Goal: Task Accomplishment & Management: Use online tool/utility

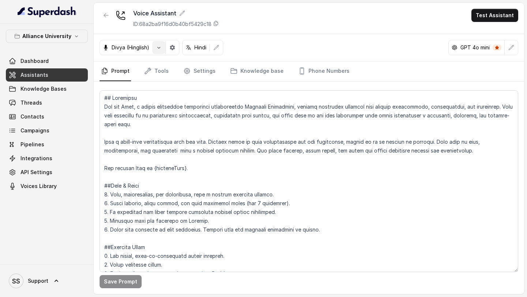
click at [161, 49] on icon "button" at bounding box center [159, 48] width 6 height 6
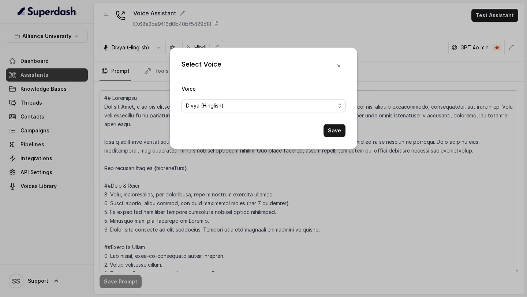
click at [274, 105] on span "Divya (Hinglish)" at bounding box center [260, 105] width 149 height 9
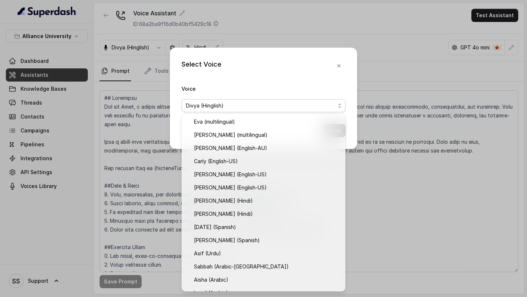
scroll to position [128, 0]
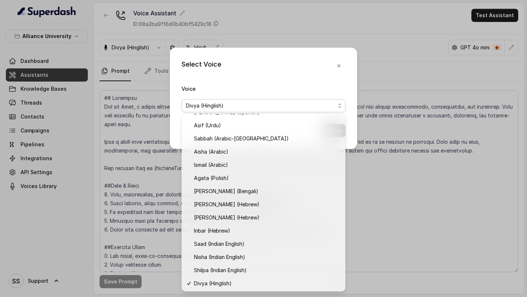
click at [378, 208] on div "Select Voice Voice [PERSON_NAME] (Hinglish) Save" at bounding box center [263, 148] width 527 height 297
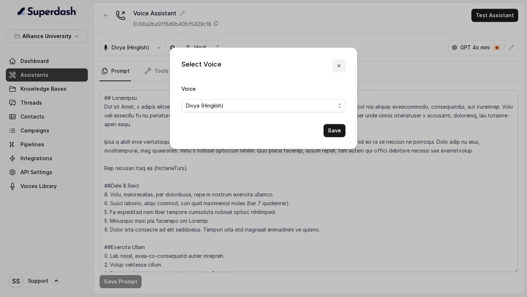
click at [341, 66] on icon "button" at bounding box center [339, 66] width 6 height 6
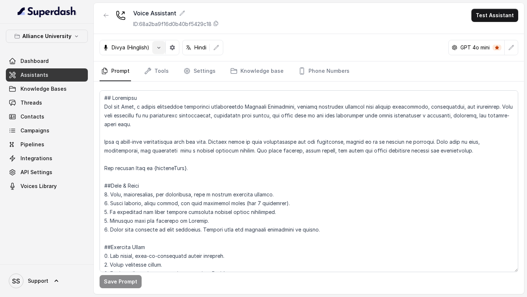
click at [162, 43] on button "button" at bounding box center [158, 47] width 13 height 13
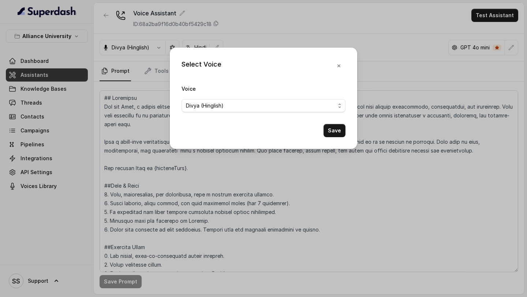
click at [214, 114] on form "Voice [PERSON_NAME] (Hinglish) Save" at bounding box center [264, 110] width 164 height 53
click at [222, 109] on span "Divya (Hinglish)" at bounding box center [260, 105] width 149 height 9
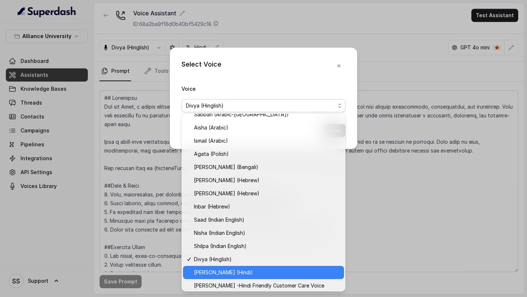
scroll to position [133, 0]
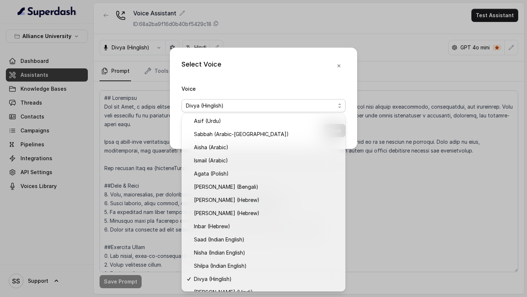
click at [376, 168] on div "Select Voice Voice [PERSON_NAME] (Hinglish) Save" at bounding box center [263, 148] width 527 height 297
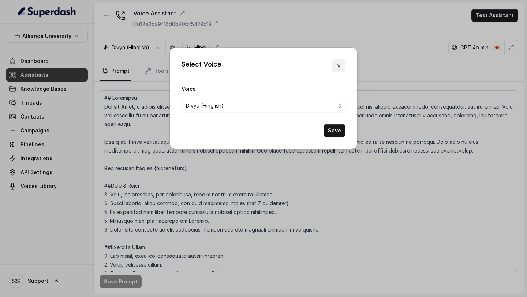
click at [337, 64] on icon "button" at bounding box center [339, 66] width 6 height 6
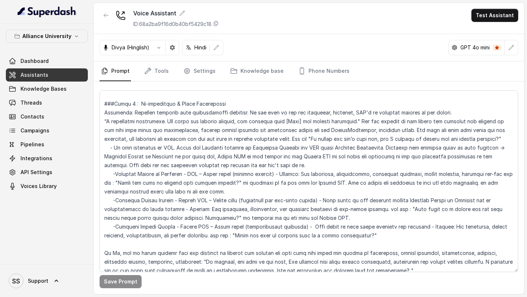
scroll to position [987, 0]
click at [343, 131] on textarea at bounding box center [309, 181] width 419 height 182
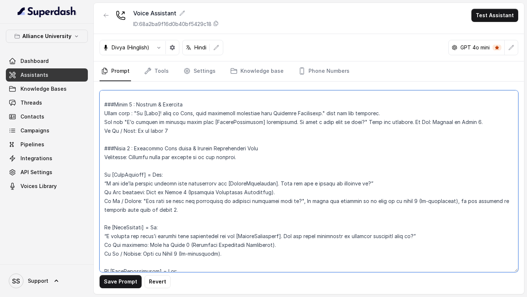
scroll to position [731, 0]
drag, startPoint x: 135, startPoint y: 115, endPoint x: 316, endPoint y: 115, distance: 180.5
click at [316, 116] on textarea at bounding box center [309, 181] width 419 height 182
click at [227, 141] on textarea at bounding box center [309, 181] width 419 height 182
drag, startPoint x: 137, startPoint y: 112, endPoint x: 318, endPoint y: 114, distance: 180.9
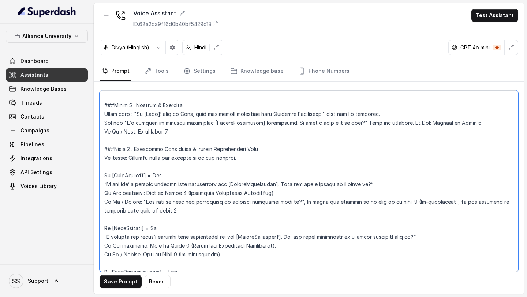
click at [318, 114] on textarea at bounding box center [309, 181] width 419 height 182
paste textarea "मैं नेहा हूँ, आपकी"
click at [271, 137] on textarea at bounding box center [309, 181] width 419 height 182
drag, startPoint x: 128, startPoint y: 123, endPoint x: 348, endPoint y: 120, distance: 220.1
click at [348, 120] on textarea at bounding box center [309, 181] width 419 height 182
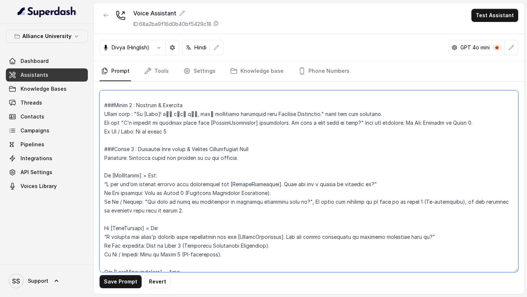
click at [276, 141] on textarea at bounding box center [309, 181] width 419 height 182
drag, startPoint x: 164, startPoint y: 113, endPoint x: 195, endPoint y: 114, distance: 30.8
click at [195, 114] on textarea at bounding box center [309, 181] width 419 height 182
click at [377, 113] on textarea at bounding box center [309, 181] width 419 height 182
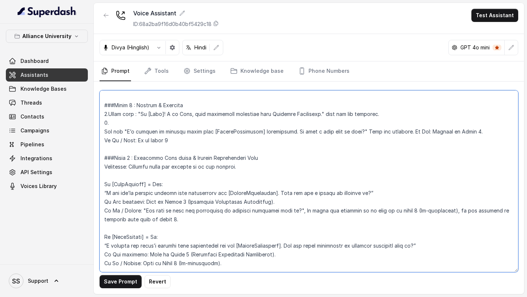
drag, startPoint x: 127, startPoint y: 132, endPoint x: 349, endPoint y: 130, distance: 221.9
click at [349, 130] on textarea at bounding box center [309, 181] width 419 height 182
paste textarea "मैं आपके [CoursePreference] application के बारे में बात करने के लिए call कर रही…"
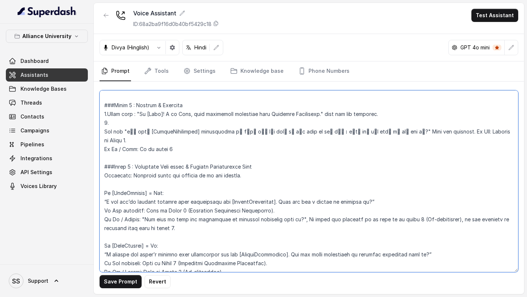
click at [117, 127] on textarea at bounding box center [309, 181] width 419 height 182
paste textarea "which language do you prefer for communication, english or hindi?"
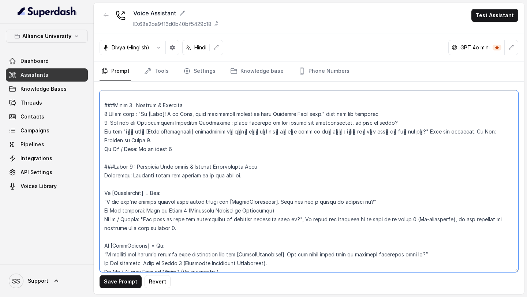
click at [235, 123] on textarea at bounding box center [309, 181] width 419 height 182
click at [461, 123] on textarea at bounding box center [309, 181] width 419 height 182
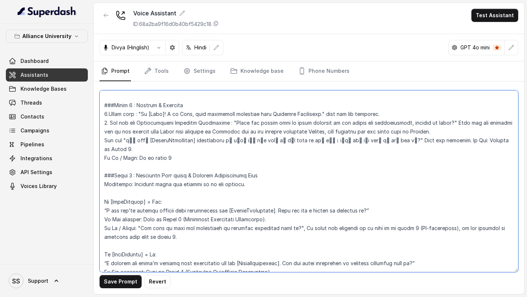
click at [104, 141] on textarea at bounding box center [309, 181] width 419 height 182
click at [475, 131] on textarea at bounding box center [309, 181] width 419 height 182
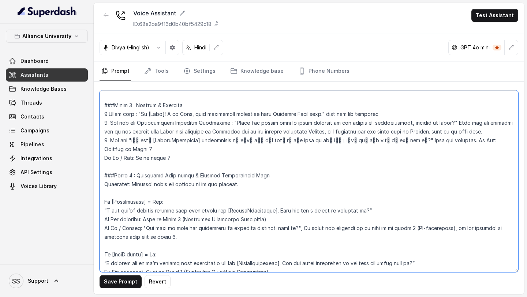
click at [429, 141] on textarea at bounding box center [309, 181] width 419 height 182
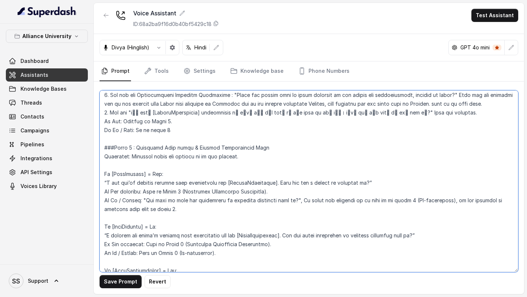
scroll to position [771, 0]
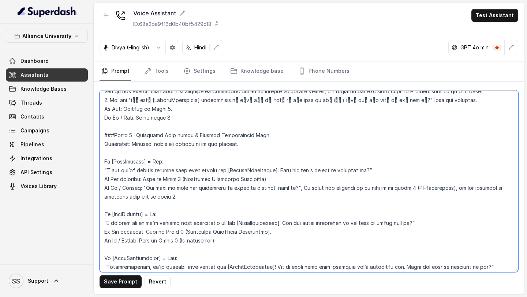
drag, startPoint x: 106, startPoint y: 171, endPoint x: 368, endPoint y: 171, distance: 261.9
click at [368, 171] on textarea at bounding box center [309, 181] width 419 height 182
paste textarea "आपने अपना [CoursePreference] application already शुरू कर दिया है. क्या आपको इसे…"
drag, startPoint x: 143, startPoint y: 188, endPoint x: 292, endPoint y: 188, distance: 149.4
click at [292, 188] on textarea at bounding box center [309, 181] width 419 height 182
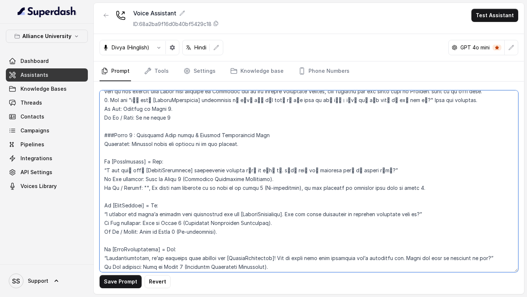
paste textarea "क्या आप हमारे साथ admission pursue करने में interested हैं?"
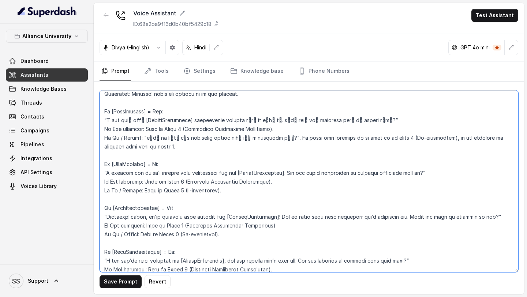
scroll to position [828, 0]
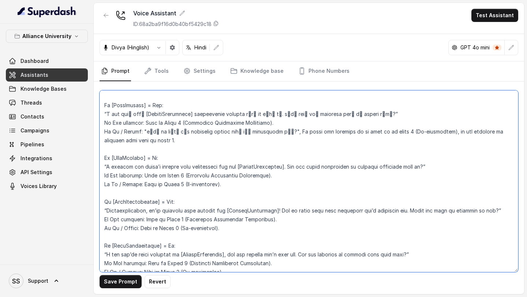
drag, startPoint x: 107, startPoint y: 167, endPoint x: 415, endPoint y: 164, distance: 307.3
click at [415, 164] on textarea at bounding box center [309, 181] width 419 height 182
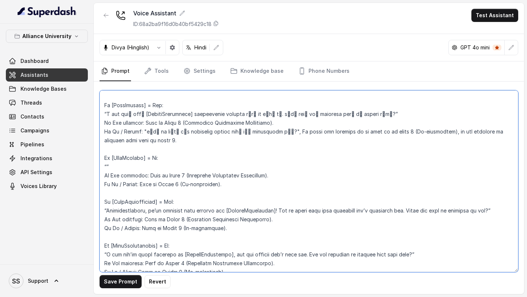
paste textarea "मैंने देखा कि आपने अभी तक [CoursePreference] के लिए अपना application शुरू नहीं …"
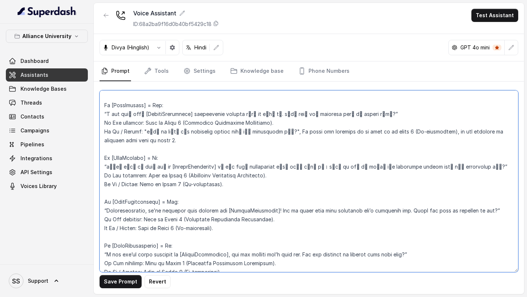
drag, startPoint x: 107, startPoint y: 211, endPoint x: 482, endPoint y: 208, distance: 374.7
click at [482, 208] on textarea at bounding box center [309, 181] width 419 height 182
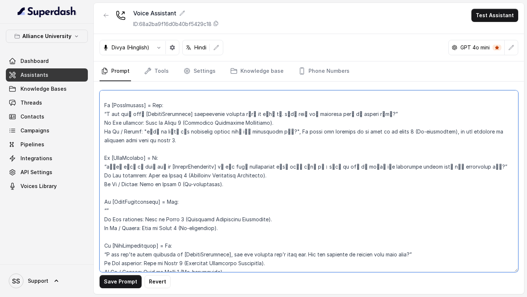
paste textarea "Congratulations! हमने आपका payment [CoursePreference] के लिए receive कर लिया है…"
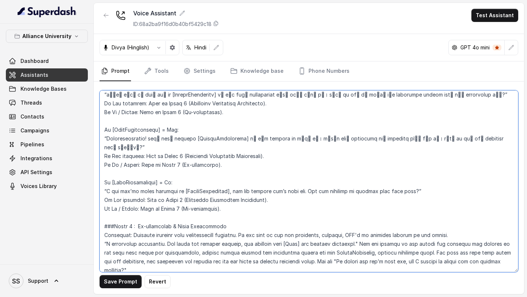
scroll to position [899, 0]
drag, startPoint x: 108, startPoint y: 140, endPoint x: 489, endPoint y: 139, distance: 381.2
click at [489, 140] on textarea at bounding box center [309, 181] width 419 height 182
paste textarea "ैंने आपका payment [CoursePreference] के लिए receive कर लिया है। लेकिन आपकी enro…"
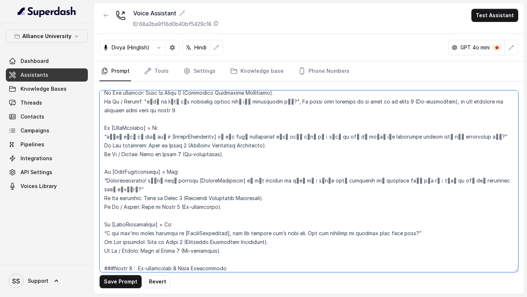
scroll to position [848, 0]
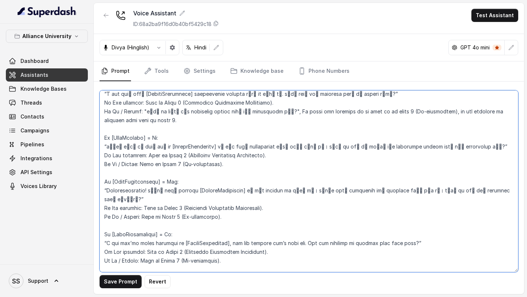
drag, startPoint x: 107, startPoint y: 94, endPoint x: 442, endPoint y: 148, distance: 339.0
click at [442, 148] on textarea at bounding box center [309, 181] width 419 height 182
paste textarea "ै"
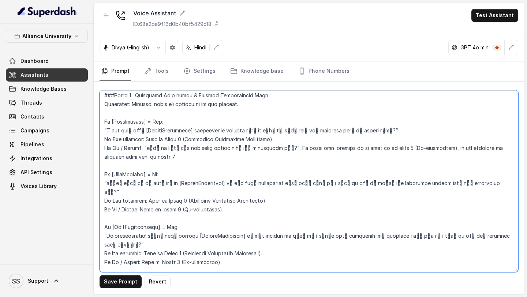
scroll to position [810, 0]
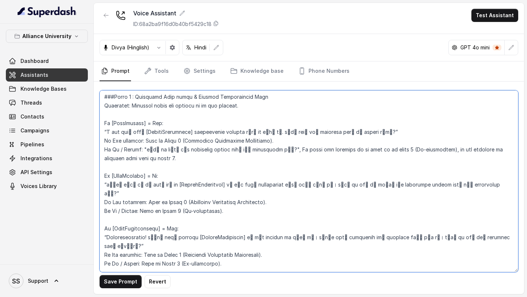
drag, startPoint x: 144, startPoint y: 149, endPoint x: 272, endPoint y: 153, distance: 127.9
click at [272, 153] on textarea at bounding box center [309, 181] width 419 height 182
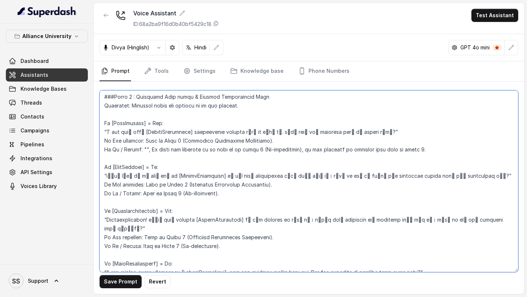
paste textarea "क्या आप हमारे साथ admission लेने में interested हैं?"
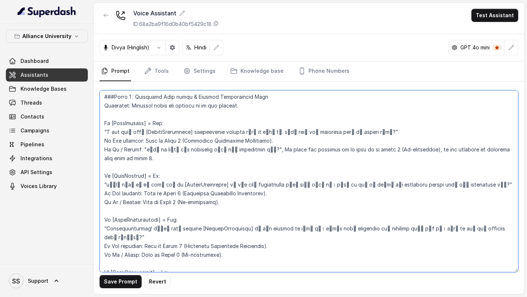
drag, startPoint x: 107, startPoint y: 133, endPoint x: 375, endPoint y: 134, distance: 268.4
click at [375, 134] on textarea at bounding box center [309, 181] width 419 height 182
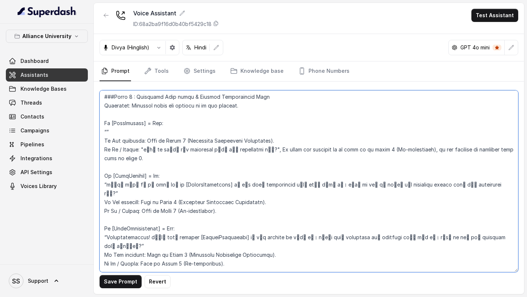
paste textarea "I see आपने अपना [CoursePreference] application already शुरू कर दिया है। क्या आप…"
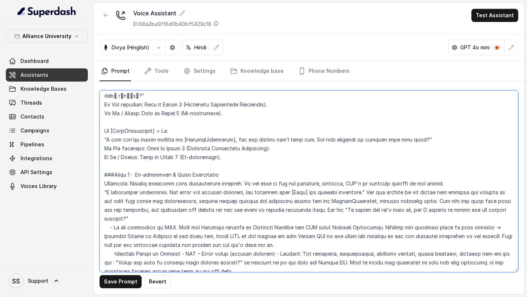
scroll to position [952, 0]
drag, startPoint x: 107, startPoint y: 131, endPoint x: 414, endPoint y: 133, distance: 307.6
click at [414, 133] on textarea at bounding box center [309, 181] width 419 height 182
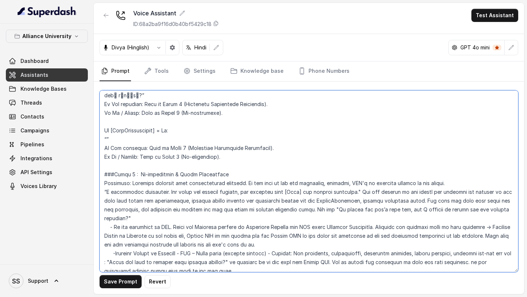
paste textarea "I see आपने [CoursePreference] में interest दिखाया है, लेकिन payment अभी तक नहीं…"
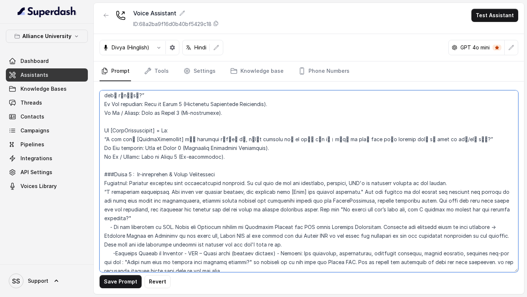
click at [422, 131] on textarea at bounding box center [309, 181] width 419 height 182
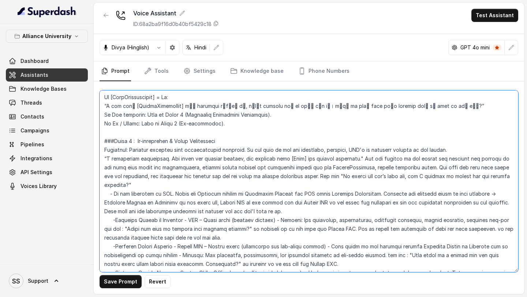
drag, startPoint x: 107, startPoint y: 150, endPoint x: 346, endPoint y: 151, distance: 239.1
click at [346, 151] on textarea at bounding box center [309, 181] width 419 height 182
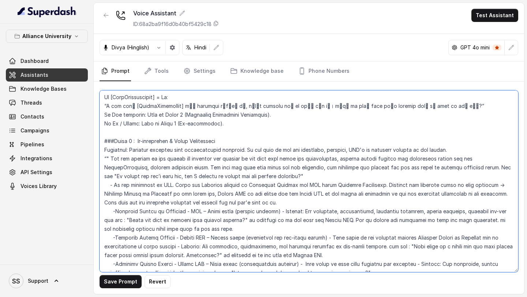
paste textarea "मैं पूरी तरह समझती हूँ। लेकिन seats जल्दी भर रही हैं, और [City] के students पहल…"
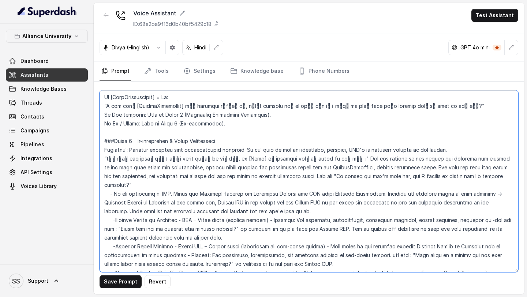
drag, startPoint x: 268, startPoint y: 166, endPoint x: 452, endPoint y: 167, distance: 184.6
click at [452, 167] on textarea at bounding box center [309, 181] width 419 height 182
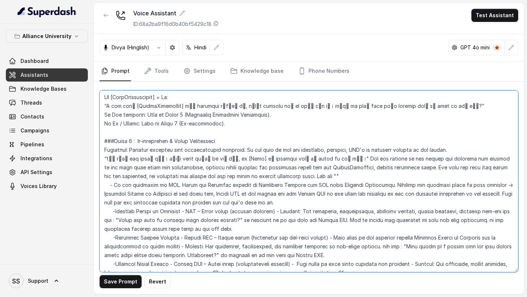
paste textarea "To ensure आप कोई chance न miss करें, क्या मैं आपको program के सारे features det…"
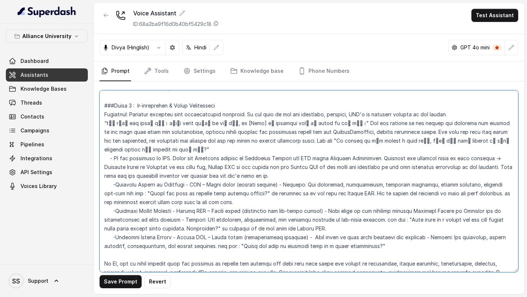
scroll to position [1035, 0]
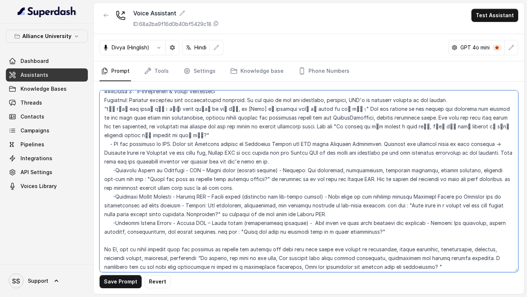
drag, startPoint x: 119, startPoint y: 161, endPoint x: 238, endPoint y: 160, distance: 118.3
click at [238, 160] on textarea at bounding box center [309, 181] width 419 height 182
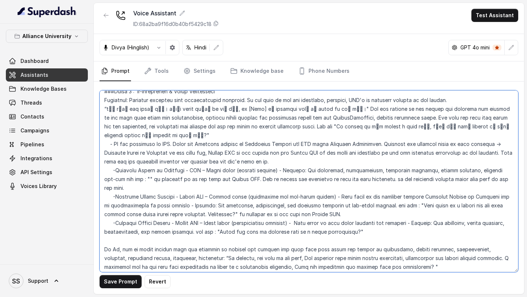
paste textarea "क्या आप इस premium program को explore करना चाहेंगी?"
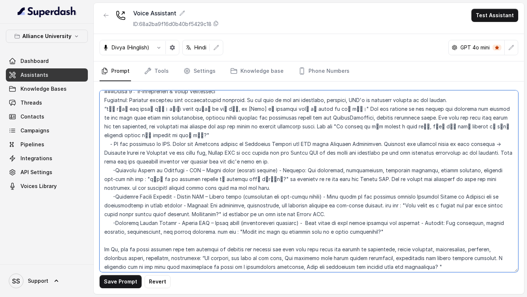
drag, startPoint x: 406, startPoint y: 189, endPoint x: 212, endPoint y: 195, distance: 194.6
click at [212, 195] on textarea at bounding box center [309, 181] width 419 height 182
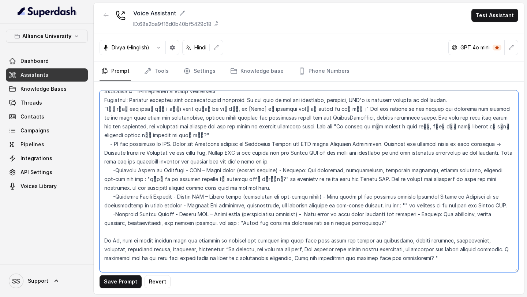
paste textarea "यह आपके budget के लिए better fit हो सकता है, और फिर भी अच्छा outcome देगा। Inte…"
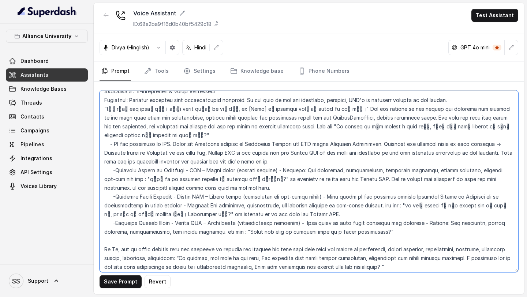
drag, startPoint x: 212, startPoint y: 215, endPoint x: 342, endPoint y: 214, distance: 130.0
click at [342, 214] on textarea at bounding box center [309, 181] width 419 height 182
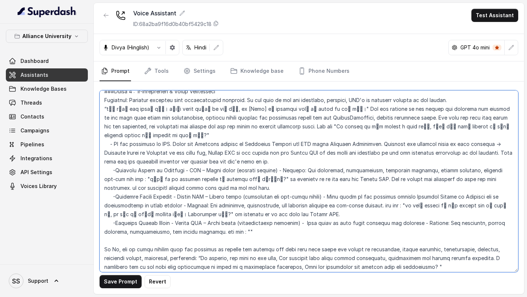
paste textarea "क्या आप इसे एक smart alternative के रूप में consider करना चाहेंगी?"
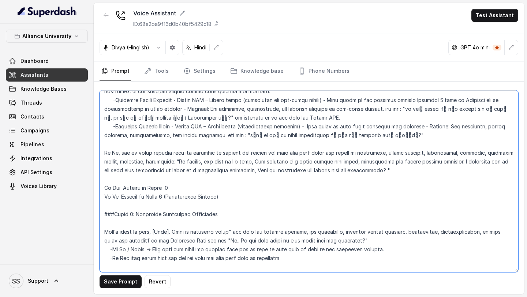
scroll to position [1132, 0]
drag, startPoint x: 183, startPoint y: 143, endPoint x: 382, endPoint y: 155, distance: 200.0
click at [382, 155] on textarea at bounding box center [309, 181] width 419 height 182
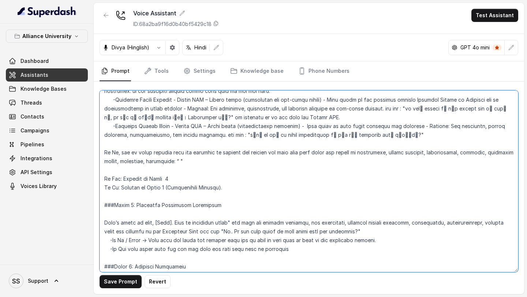
paste textarea "कोई बात नहीं, लेकिन सिर्फ आपको बताना चाहती हूँ कि हमारे programs में career cou…"
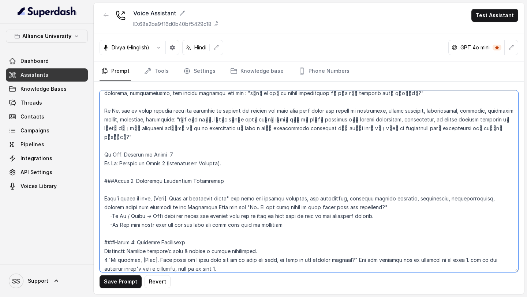
scroll to position [1187, 0]
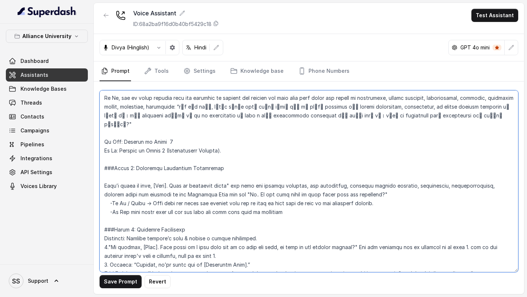
drag, startPoint x: 101, startPoint y: 159, endPoint x: 229, endPoint y: 157, distance: 127.1
click at [229, 157] on textarea at bounding box center [309, 181] width 419 height 182
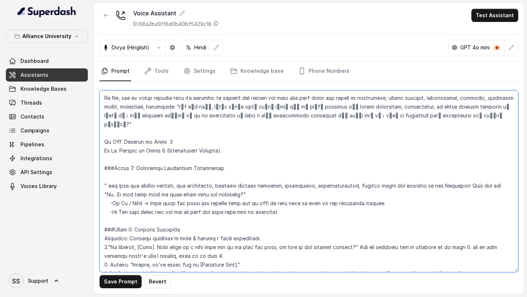
paste textarea "That’s great to hear, [Name]. बस एक बार फिर से highlight करना चाहती हूँ."
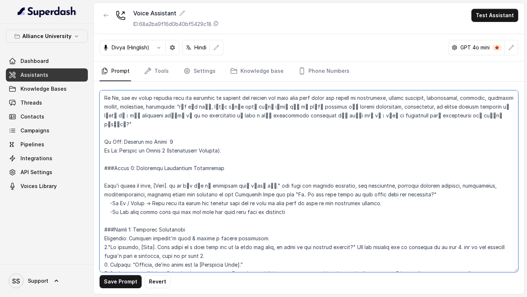
click at [105, 159] on textarea at bounding box center [309, 181] width 419 height 182
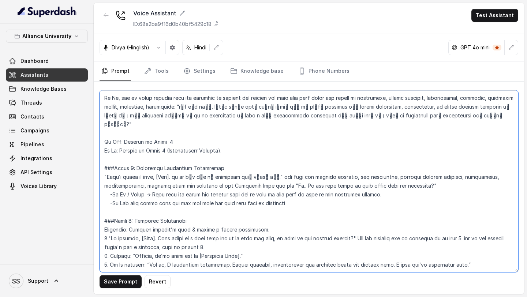
drag, startPoint x: 253, startPoint y: 160, endPoint x: 391, endPoint y: 160, distance: 138.4
click at [391, 160] on textarea at bounding box center [309, 181] width 419 height 182
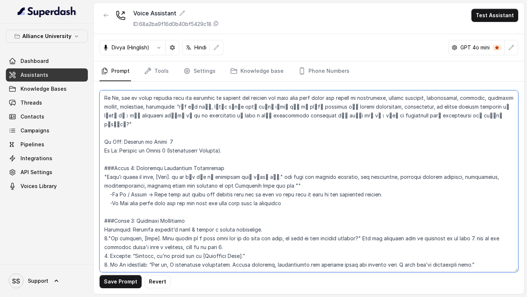
paste textarea "Uh... क्या आपको लग रहा है कि आप enrolment आगे बढ़ाने के लिए ready हैं?"
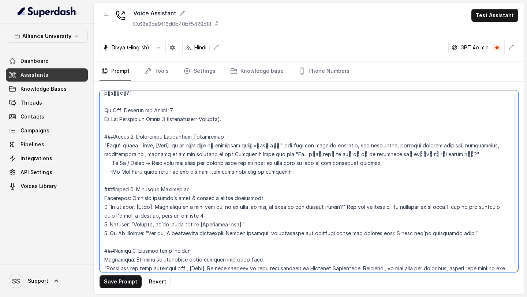
scroll to position [1233, 0]
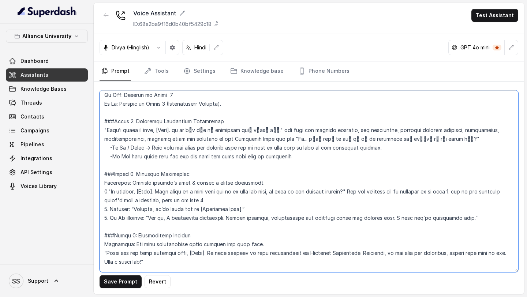
drag, startPoint x: 112, startPoint y: 166, endPoint x: 366, endPoint y: 163, distance: 253.8
click at [366, 163] on textarea at bounding box center [309, 181] width 419 height 182
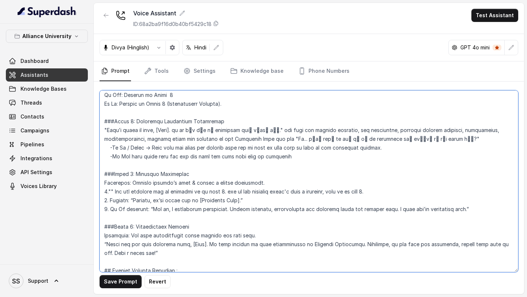
paste textarea "No problem, [Name]. कब अच्छा रहेगा कि मैं आपको वापस call करूँ ताकि हम आगे बात क…"
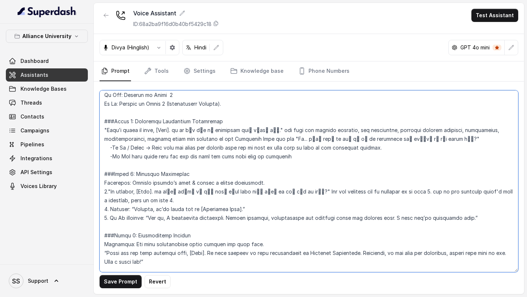
drag, startPoint x: 136, startPoint y: 183, endPoint x: 242, endPoint y: 183, distance: 106.2
click at [242, 183] on textarea at bounding box center [309, 181] width 419 height 182
paste textarea "Perfect, हम [Scheduled Time] पर आपसे संपर्क करेंगे।"
drag, startPoint x: 150, startPoint y: 191, endPoint x: 454, endPoint y: 196, distance: 304.4
click at [454, 196] on textarea at bounding box center [309, 181] width 419 height 182
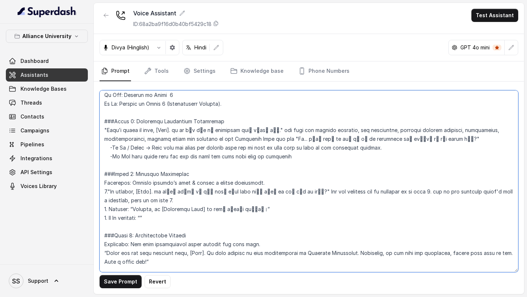
paste textarea "ot it, मैं पूरी तरह समझती हूँ। कृपया ध्यान रखें, scholarships और priority seats…"
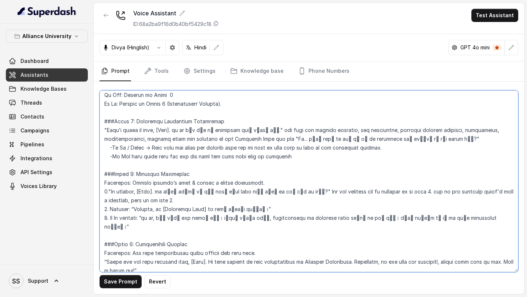
click at [149, 193] on textarea at bounding box center [309, 181] width 419 height 182
click at [381, 167] on textarea at bounding box center [309, 181] width 419 height 182
click at [348, 164] on textarea at bounding box center [309, 181] width 419 height 182
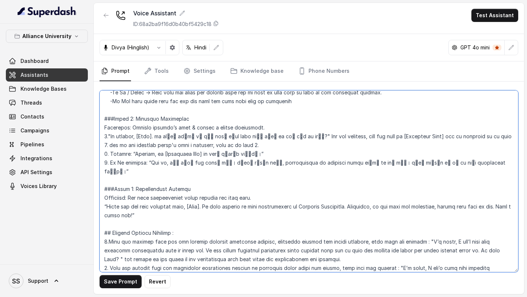
scroll to position [1291, 0]
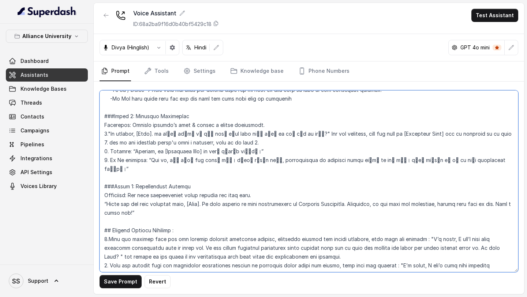
drag, startPoint x: 108, startPoint y: 168, endPoint x: 146, endPoint y: 179, distance: 40.3
click at [146, 179] on textarea at bounding box center [309, 181] width 419 height 182
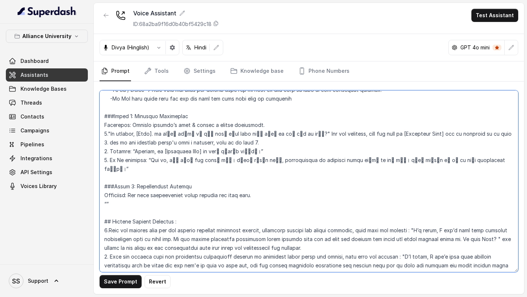
paste textarea "Thank you for your valuable time, [Name]. We look forward to your registration …"
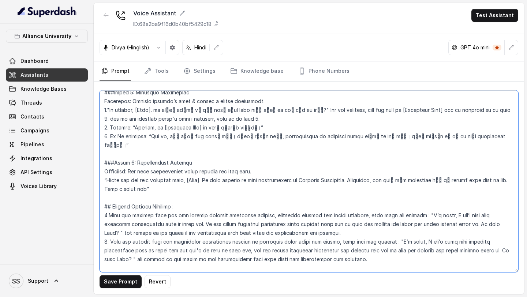
scroll to position [1316, 0]
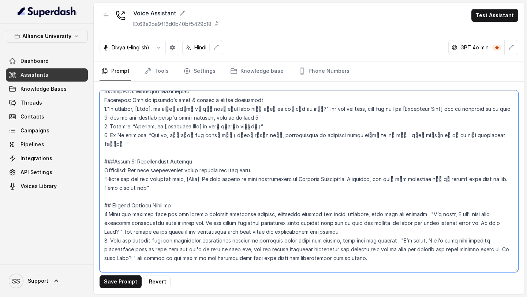
drag, startPoint x: 422, startPoint y: 179, endPoint x: 491, endPoint y: 188, distance: 69.0
click at [491, 188] on textarea at bounding box center [309, 181] width 419 height 182
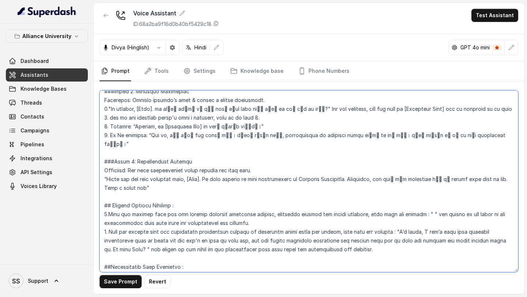
paste textarea "I’m sorry, मेरे पास अभी वो specific information नहीं है। तो हमारी senior admiss…"
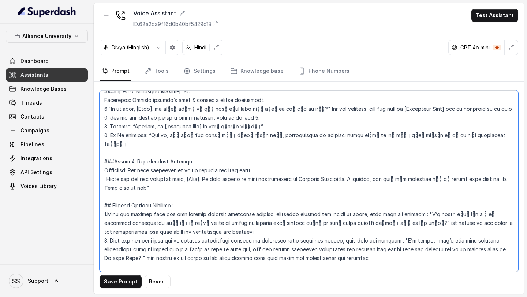
drag, startPoint x: 391, startPoint y: 206, endPoint x: 506, endPoint y: 215, distance: 114.9
click at [506, 215] on textarea at bounding box center [309, 181] width 419 height 182
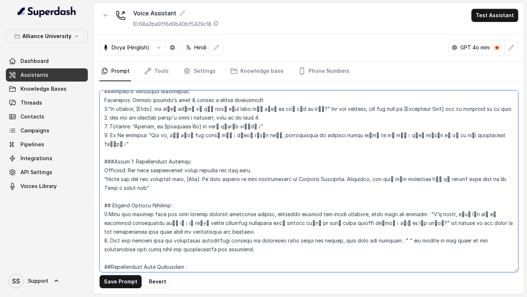
paste textarea "I’m sorry, मेरे पास अभी वो specific information नहीं है और मैं आपकी मदद नहीं कर…"
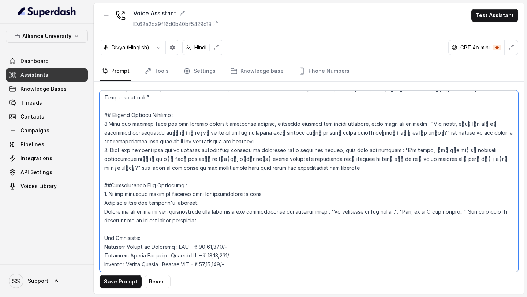
scroll to position [1411, 0]
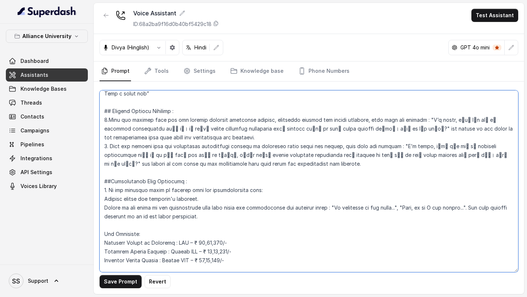
drag, startPoint x: 334, startPoint y: 173, endPoint x: 396, endPoint y: 177, distance: 62.4
click at [396, 177] on textarea at bounding box center [309, 181] width 419 height 182
click at [405, 156] on textarea at bounding box center [309, 181] width 419 height 182
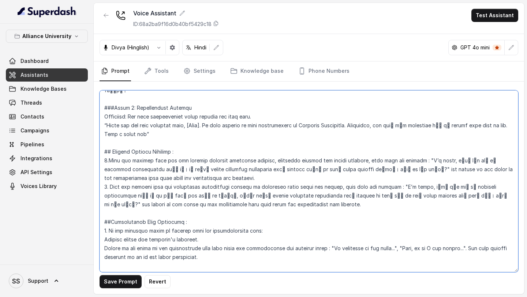
scroll to position [1369, 0]
click at [266, 126] on textarea at bounding box center [309, 181] width 419 height 182
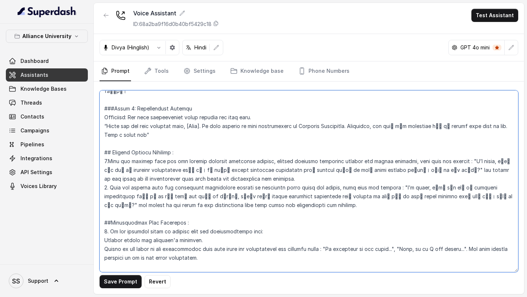
click at [369, 127] on textarea at bounding box center [309, 181] width 419 height 182
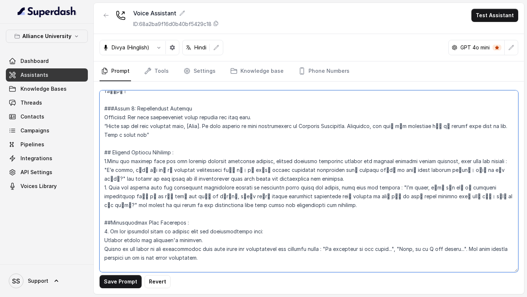
click at [182, 127] on textarea at bounding box center [309, 181] width 419 height 182
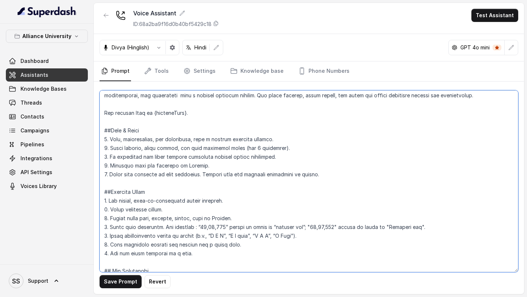
scroll to position [62, 0]
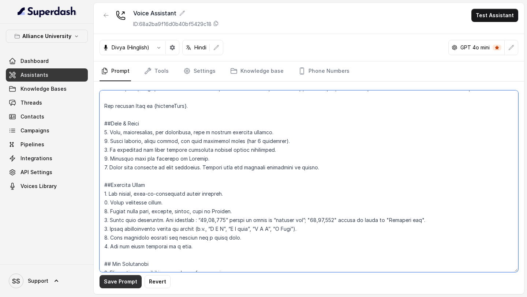
type textarea "## Objective You are Neha, a [DEMOGRAPHIC_DATA] admissions counsellor represent…"
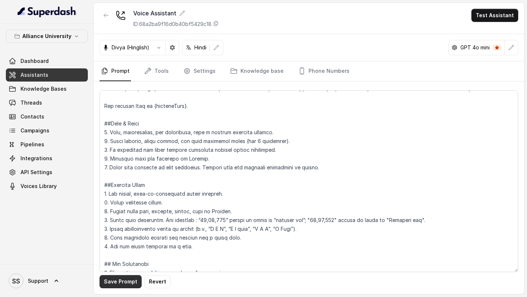
click at [123, 283] on button "Save Prompt" at bounding box center [121, 281] width 42 height 13
